Goal: Check status: Check status

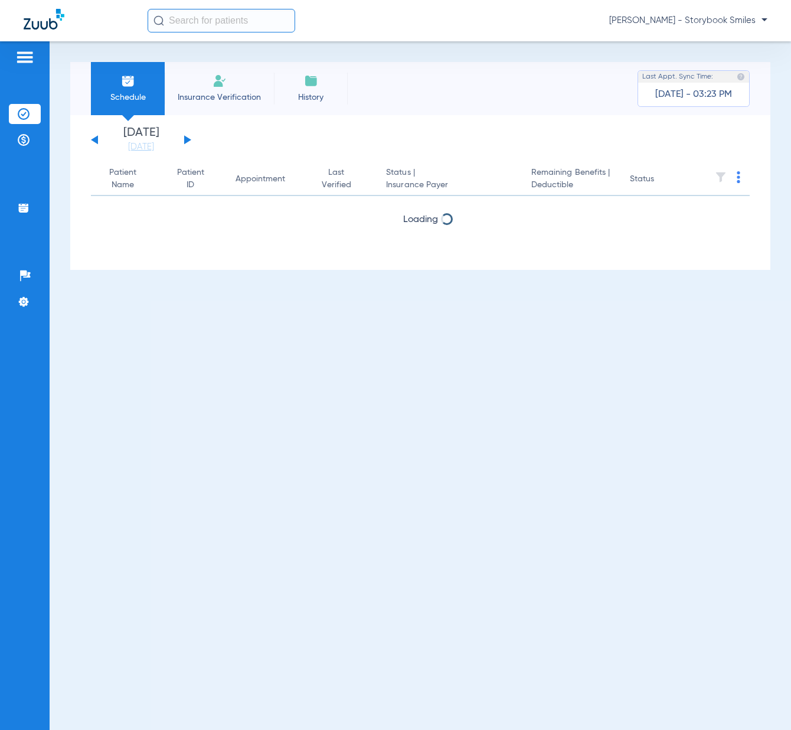
click at [262, 25] on input "text" at bounding box center [222, 21] width 148 height 24
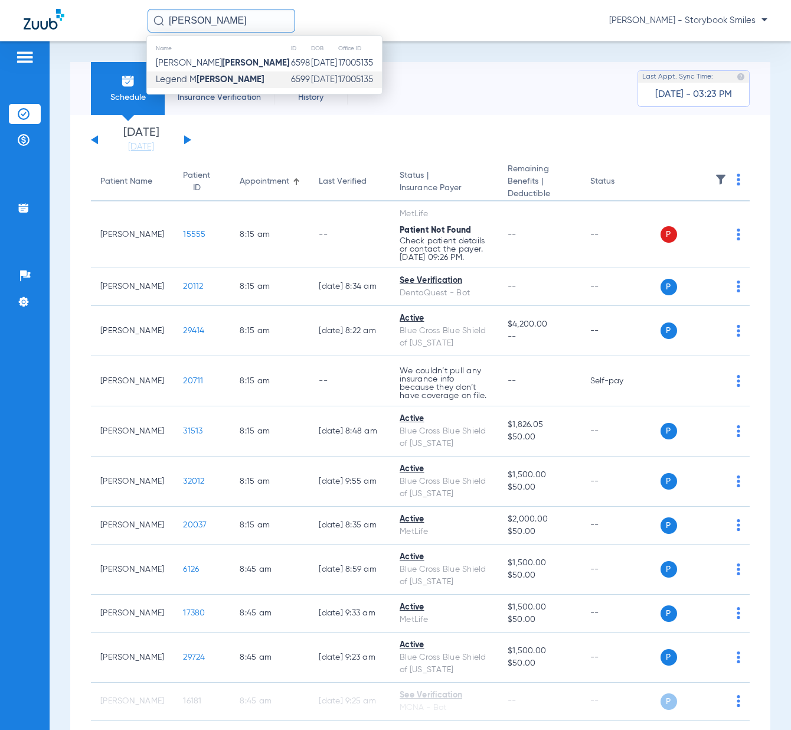
click at [235, 77] on td "Legend M [PERSON_NAME]" at bounding box center [218, 79] width 143 height 17
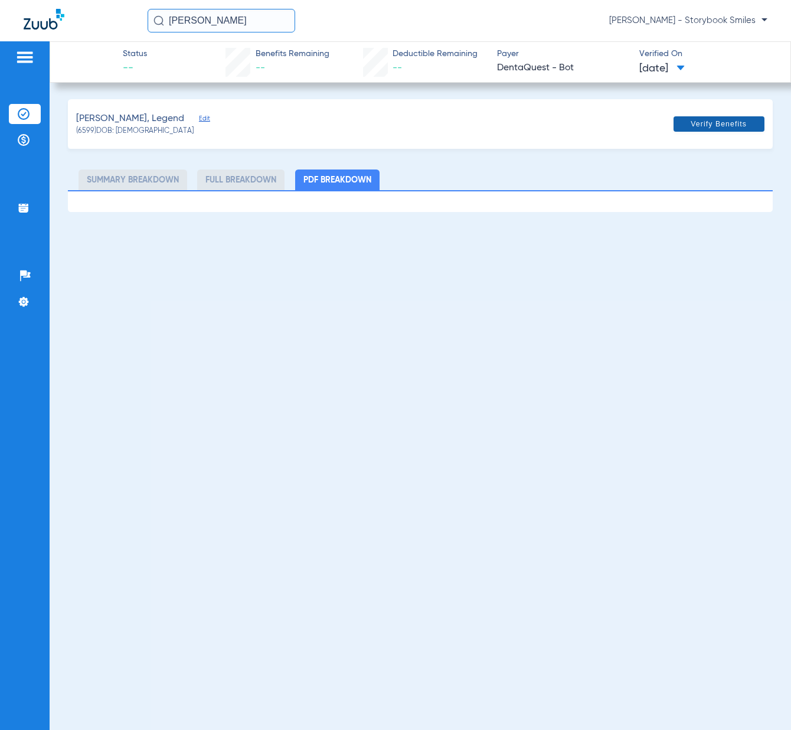
click at [709, 127] on span "Verify Benefits" at bounding box center [719, 123] width 56 height 9
drag, startPoint x: 207, startPoint y: 22, endPoint x: 175, endPoint y: 22, distance: 32.5
click at [175, 22] on input "[PERSON_NAME]" at bounding box center [222, 21] width 148 height 24
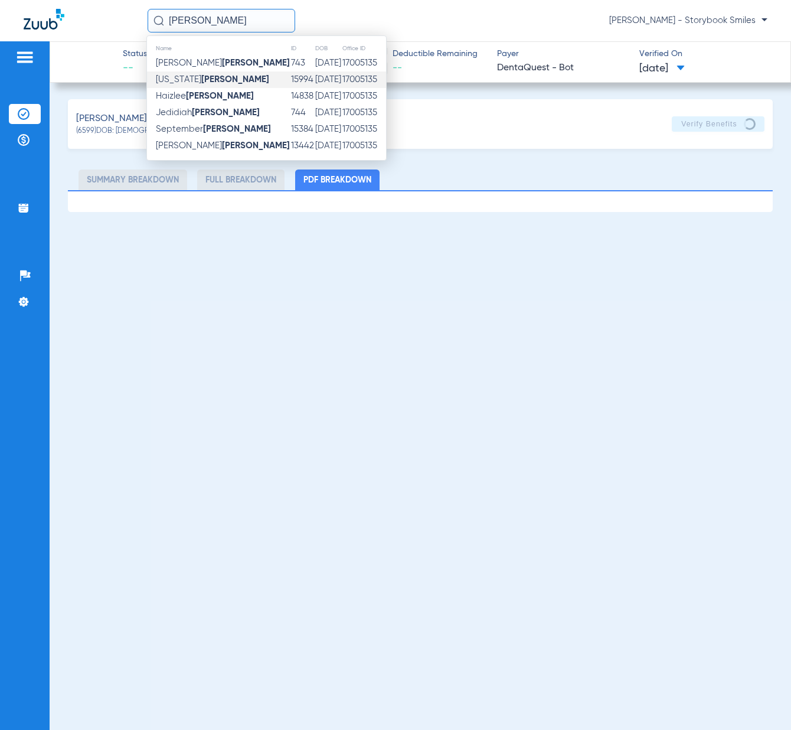
type input "[PERSON_NAME]"
click at [201, 80] on strong "[PERSON_NAME]" at bounding box center [235, 79] width 68 height 9
